Goal: Information Seeking & Learning: Check status

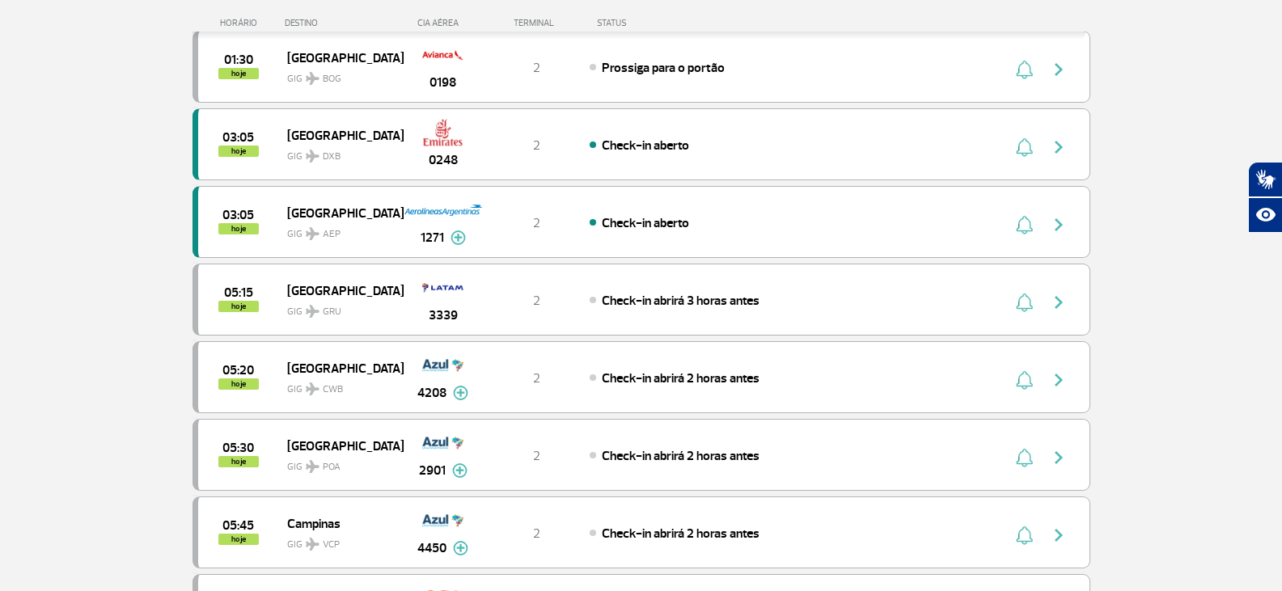
scroll to position [405, 0]
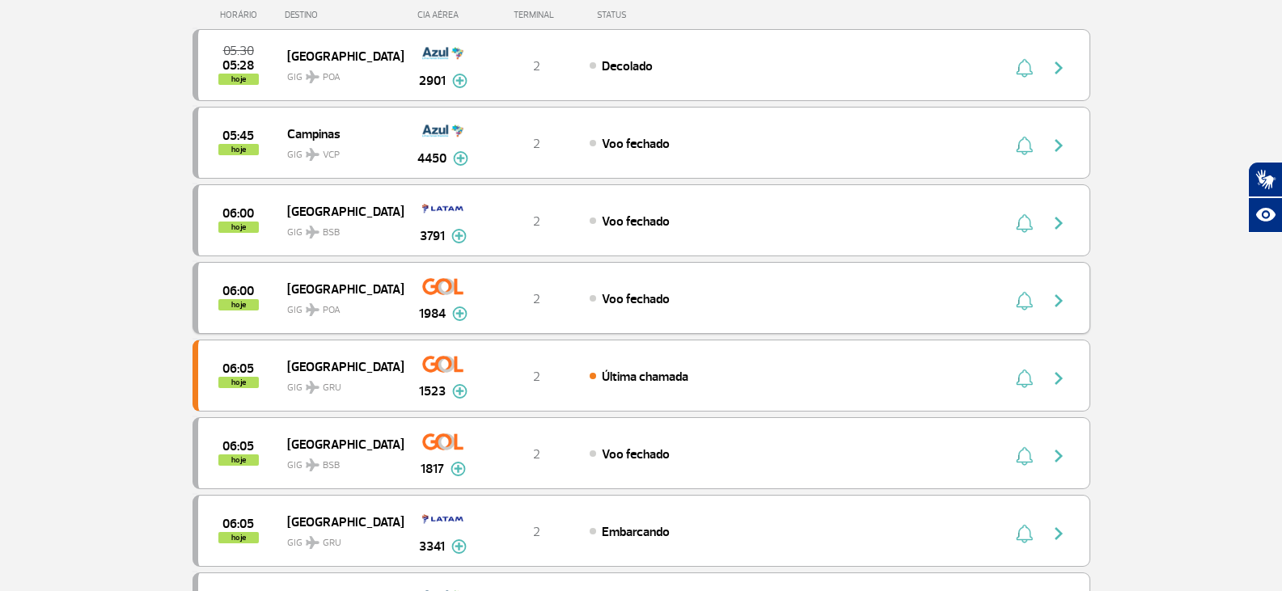
scroll to position [243, 0]
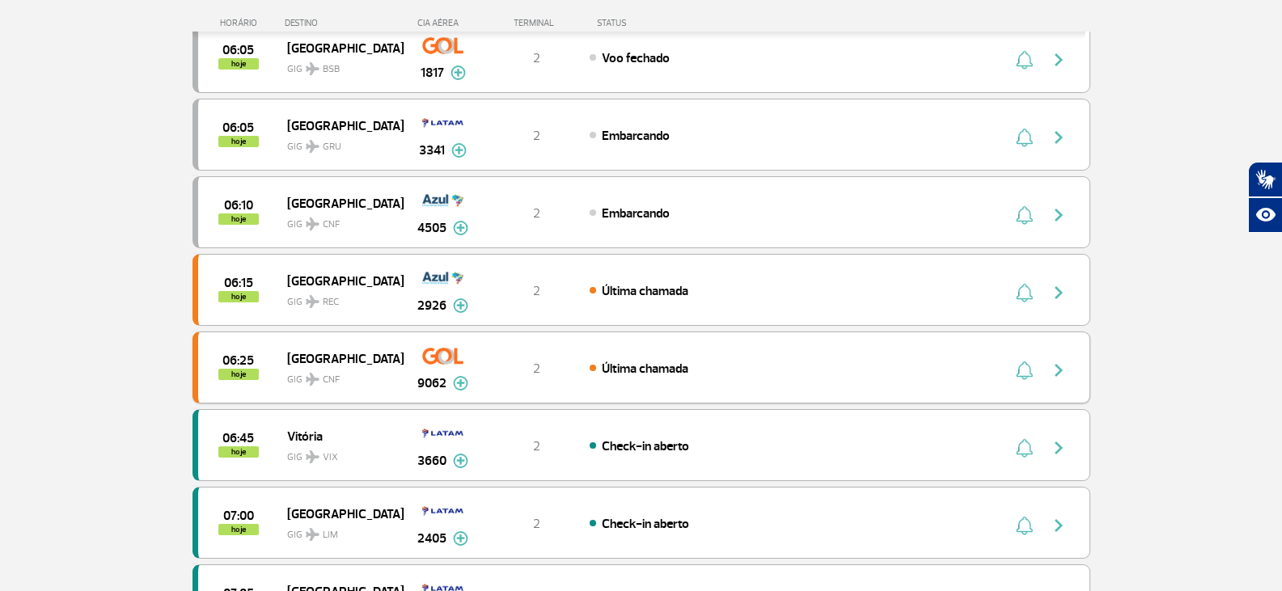
scroll to position [728, 0]
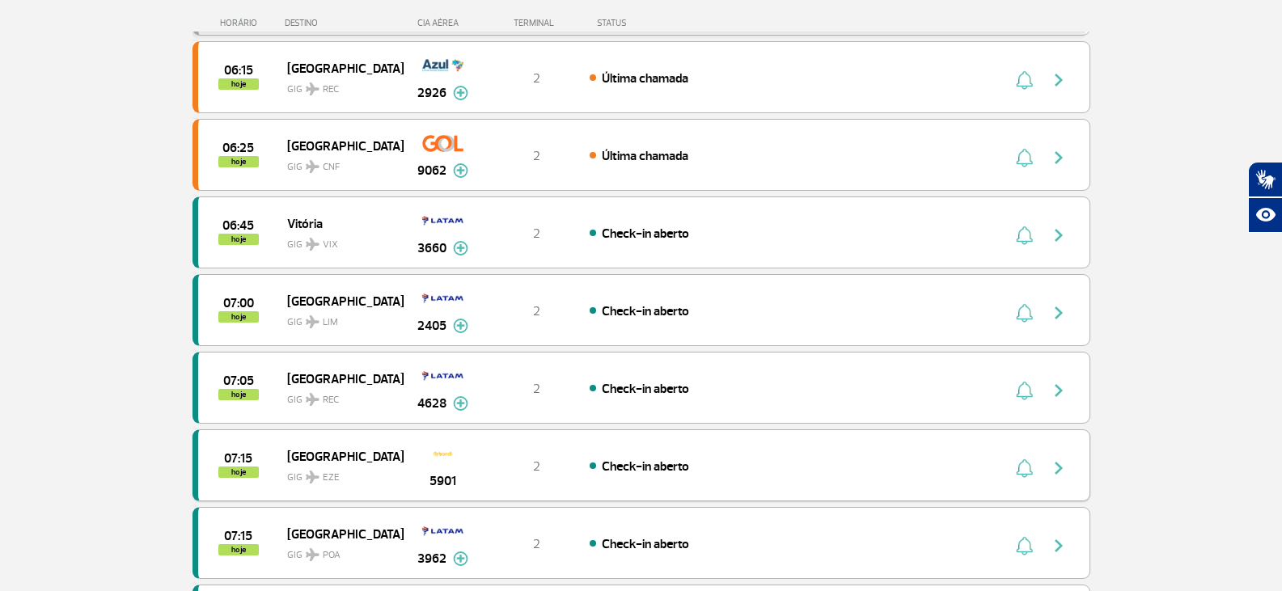
scroll to position [809, 0]
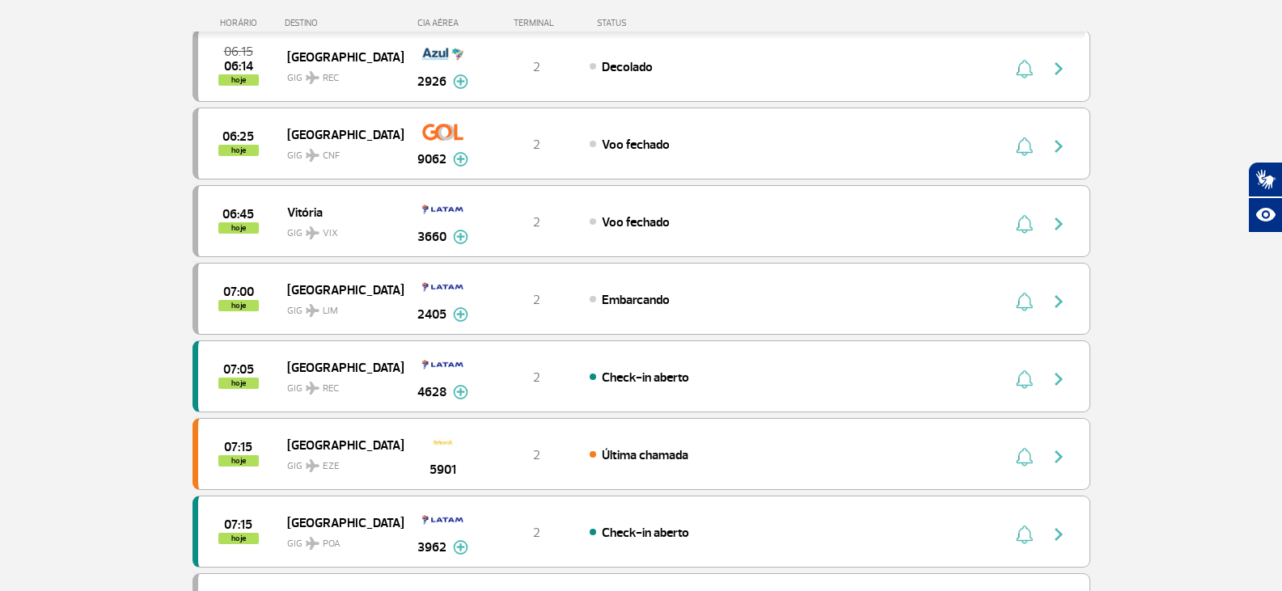
scroll to position [405, 0]
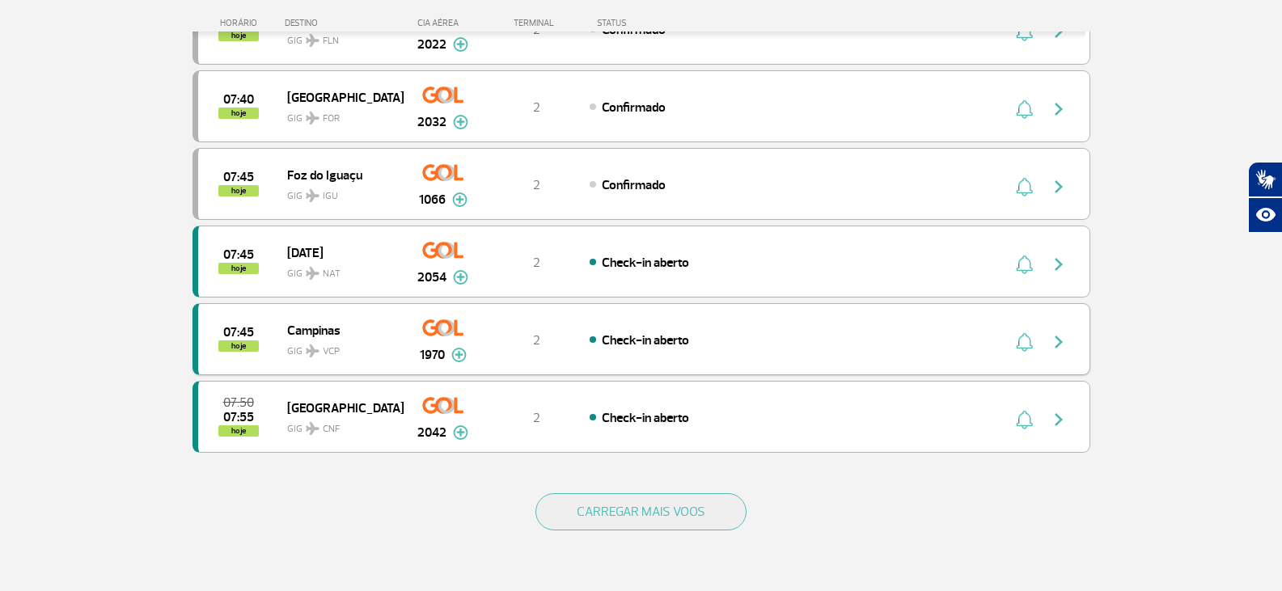
scroll to position [1376, 0]
click at [1066, 347] on img "button" at bounding box center [1058, 341] width 19 height 19
